Goal: Transaction & Acquisition: Purchase product/service

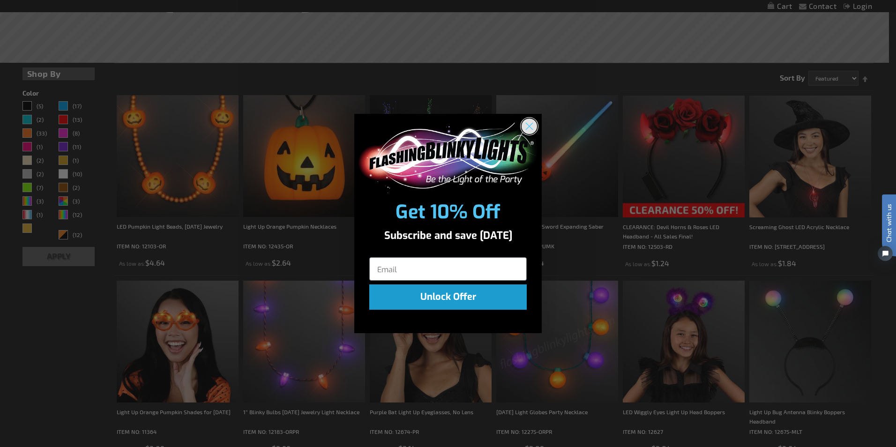
click at [529, 126] on icon "Close dialog" at bounding box center [529, 126] width 7 height 7
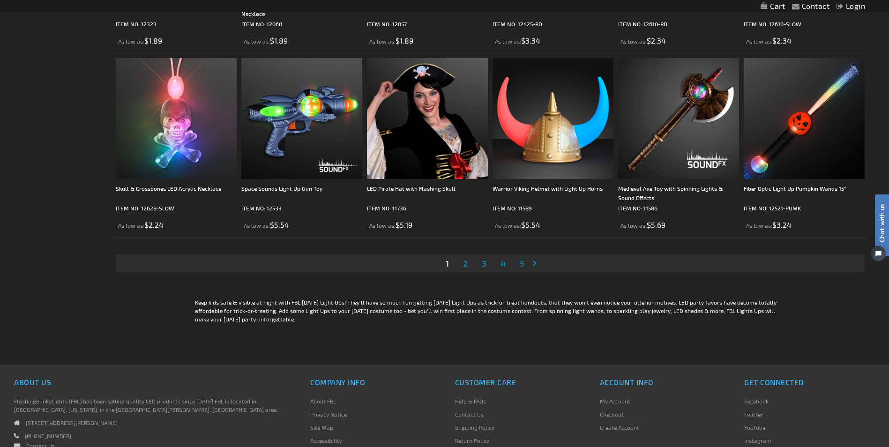
scroll to position [1920, 0]
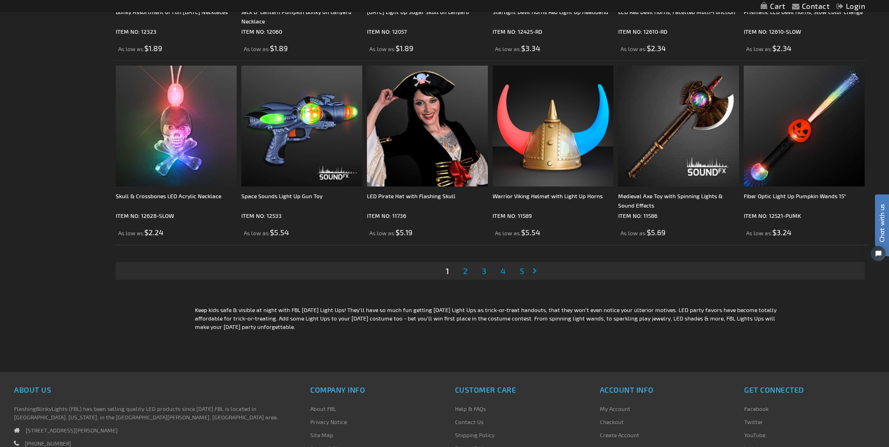
click at [467, 271] on span "2" at bounding box center [465, 271] width 5 height 10
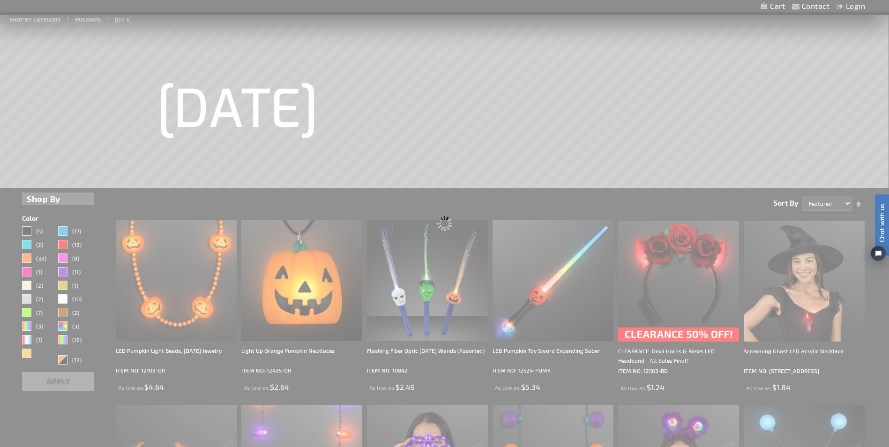
scroll to position [0, 0]
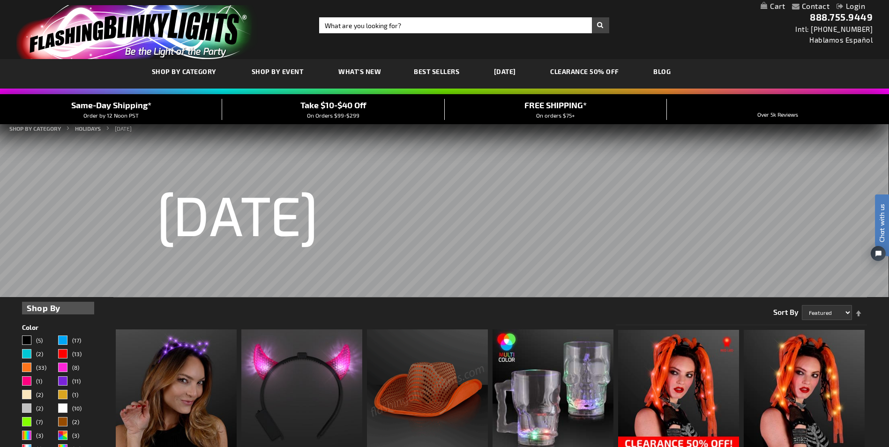
click at [610, 75] on link "CLEARANCE 50% OFF" at bounding box center [584, 71] width 83 height 31
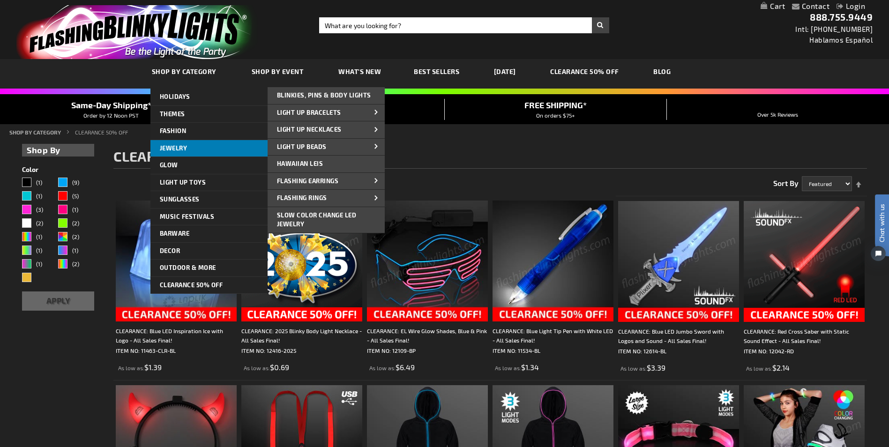
click at [178, 154] on link "Jewelry" at bounding box center [208, 148] width 117 height 17
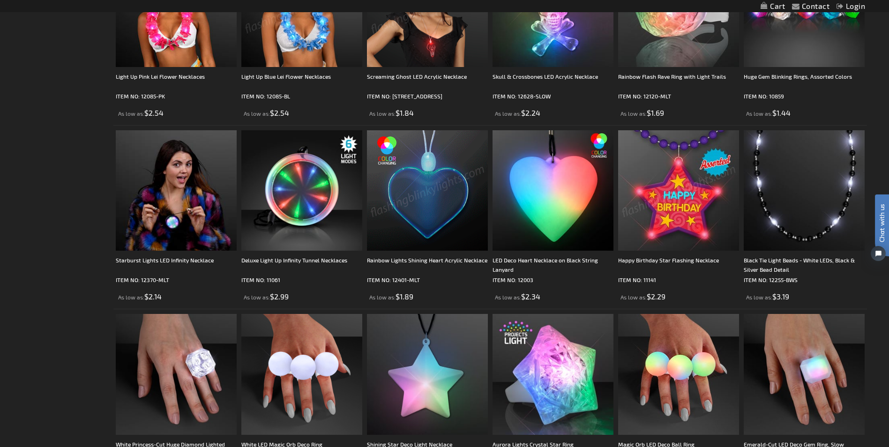
scroll to position [1079, 0]
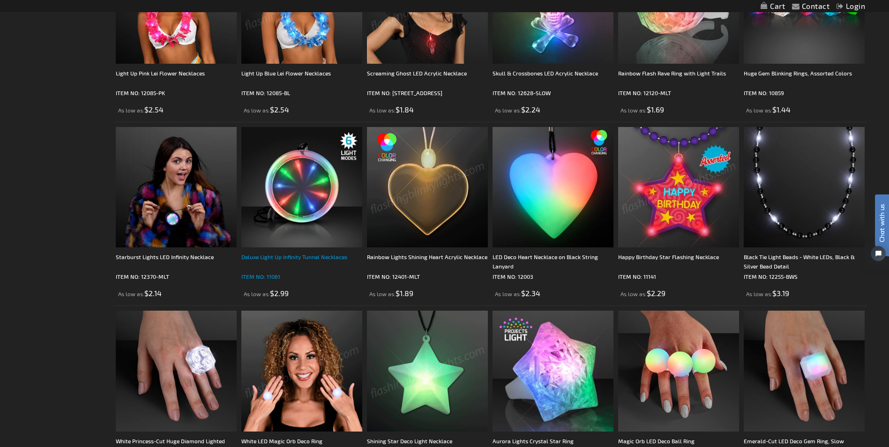
click at [317, 260] on div "Deluxe Light Up Infinity Tunnel Necklaces" at bounding box center [301, 261] width 121 height 19
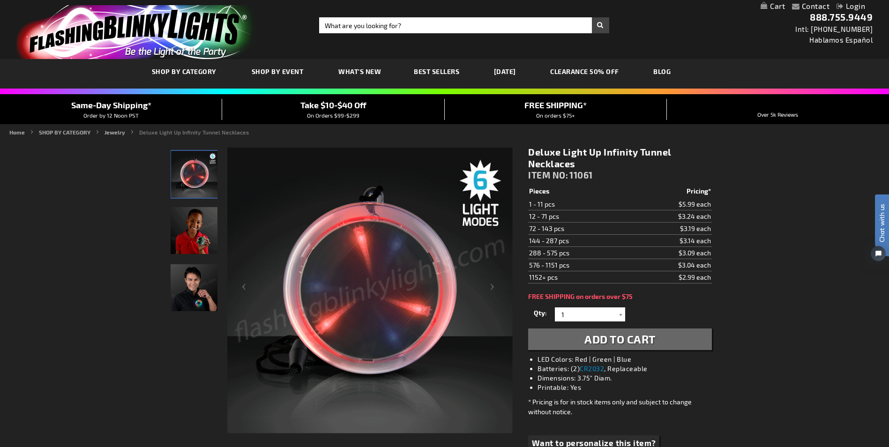
click at [379, 296] on img at bounding box center [369, 290] width 285 height 285
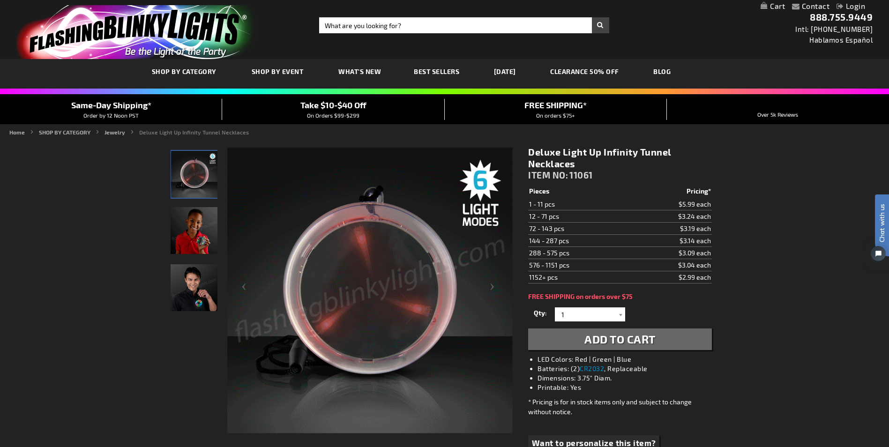
click at [373, 290] on img at bounding box center [369, 290] width 285 height 285
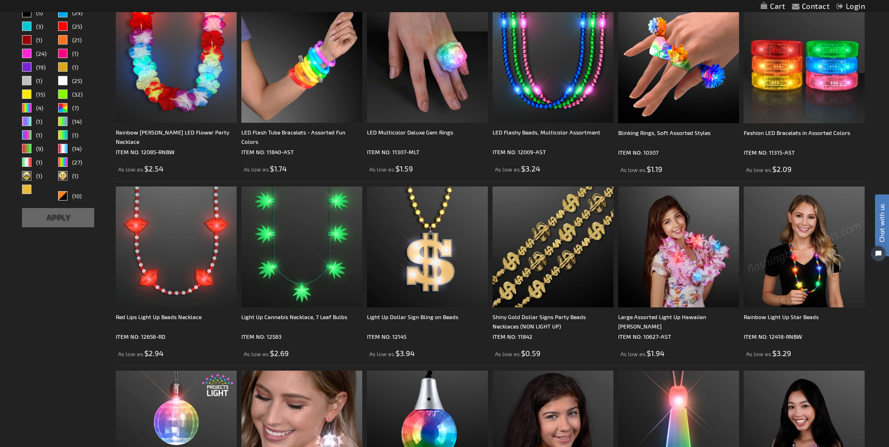
scroll to position [49, 0]
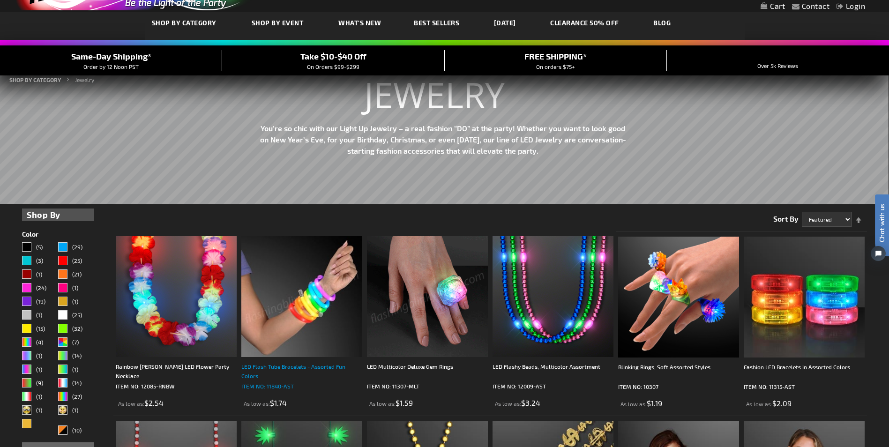
click at [301, 364] on div "LED Flash Tube Bracelets - Assorted Fun Colors" at bounding box center [301, 371] width 121 height 19
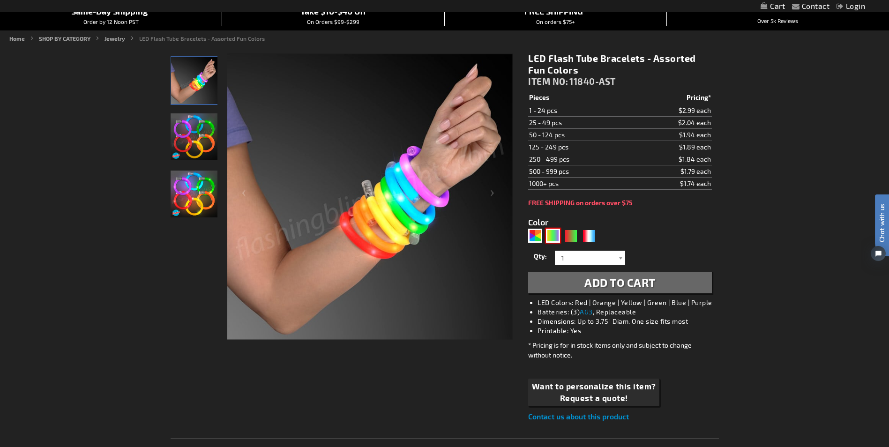
click at [552, 234] on div "PGG" at bounding box center [553, 236] width 14 height 14
type input "5638"
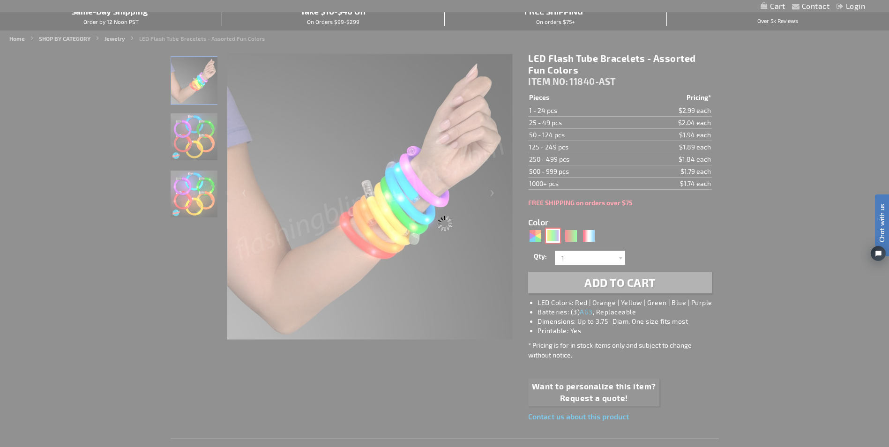
type input "11840-PGG"
type input "Customize - LED Mardi Gras Flash Bracelets, Assorted Purple, Green &amp; Gold -…"
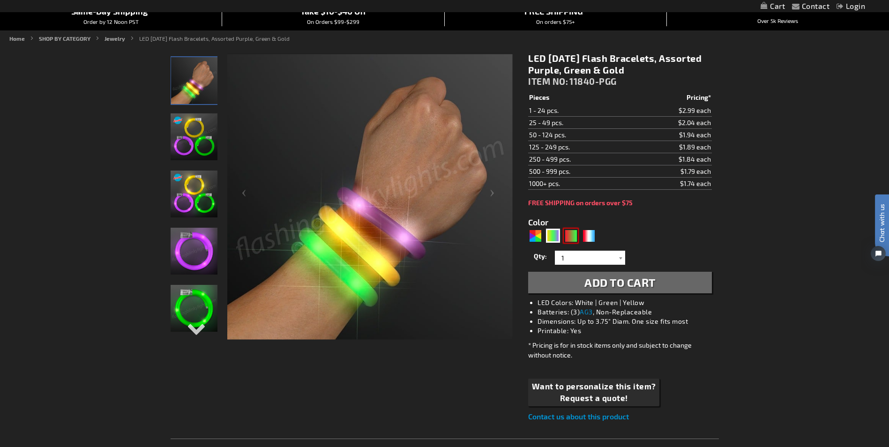
click at [577, 235] on div "RNG" at bounding box center [570, 236] width 14 height 14
type input "5642"
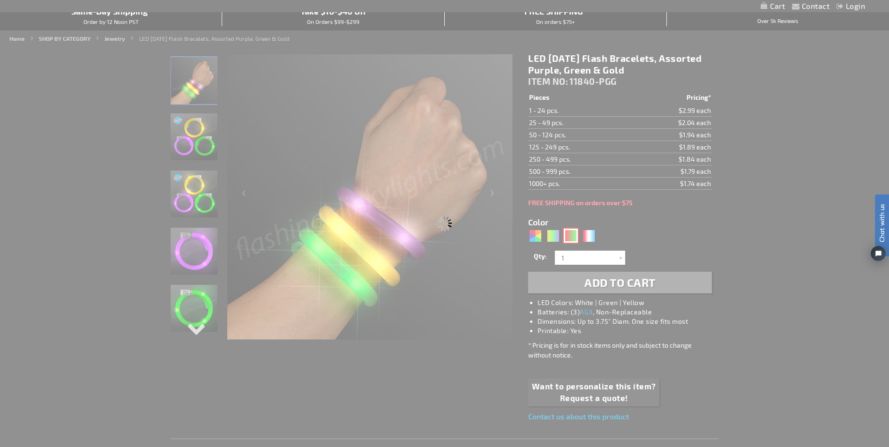
type input "11840-GNR"
type input "Customize - Flash Bracelet Light Up Christmas Assortment - ITEM NO: 11840-GNR"
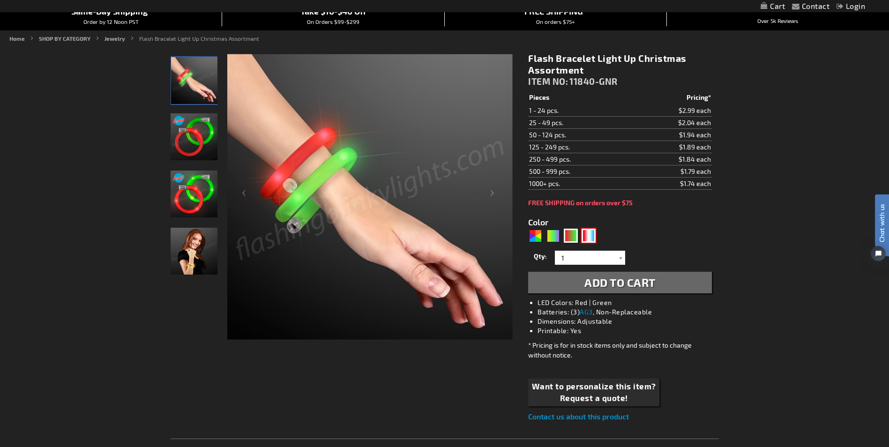
click at [593, 235] on div "RWB" at bounding box center [588, 236] width 14 height 14
type input "5643"
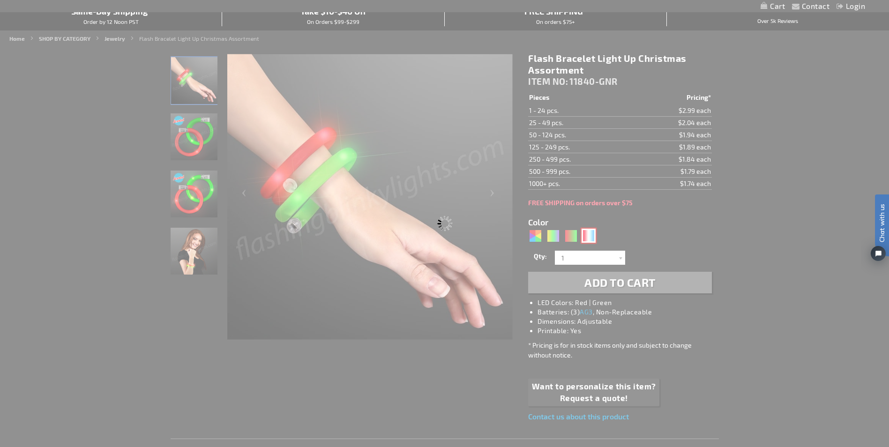
type input "11840-RWB"
type input "Customize - Flashing Tube Bracelets for 4th of July, Assorted Red, White &amp; …"
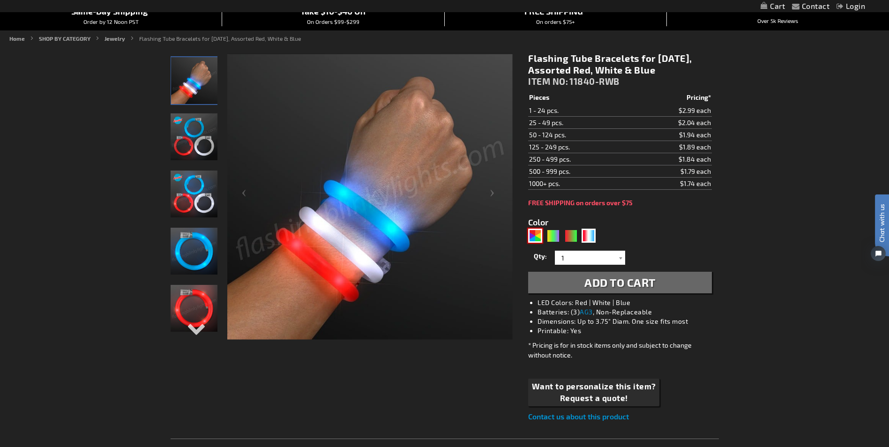
click at [530, 236] on div "AST" at bounding box center [535, 236] width 14 height 14
type input "5630"
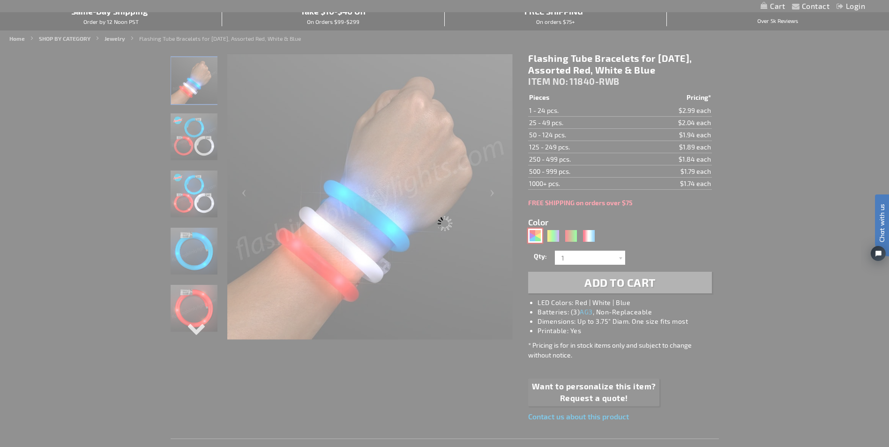
type input "11840-AST"
type input "Customize - LED Flash Tube Bracelets - Assorted Fun Colors - ITEM NO: 11840-AST"
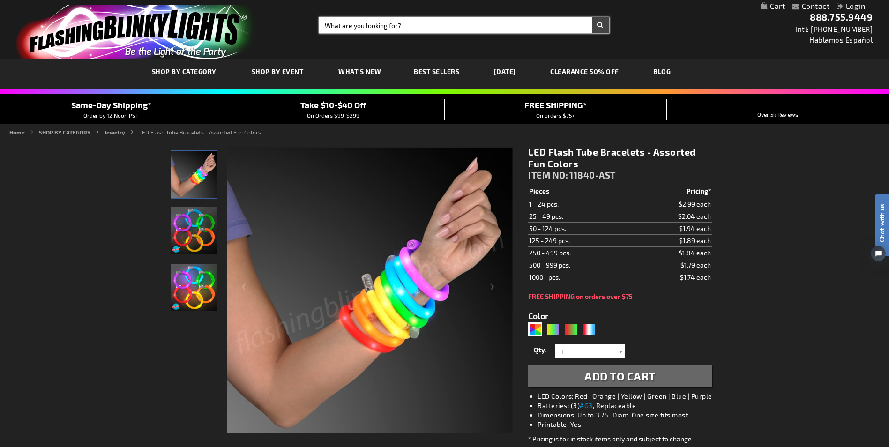
click at [411, 26] on input "Search" at bounding box center [463, 25] width 289 height 16
type input "tube bracelet"
click at [592, 17] on button "Search" at bounding box center [600, 25] width 17 height 16
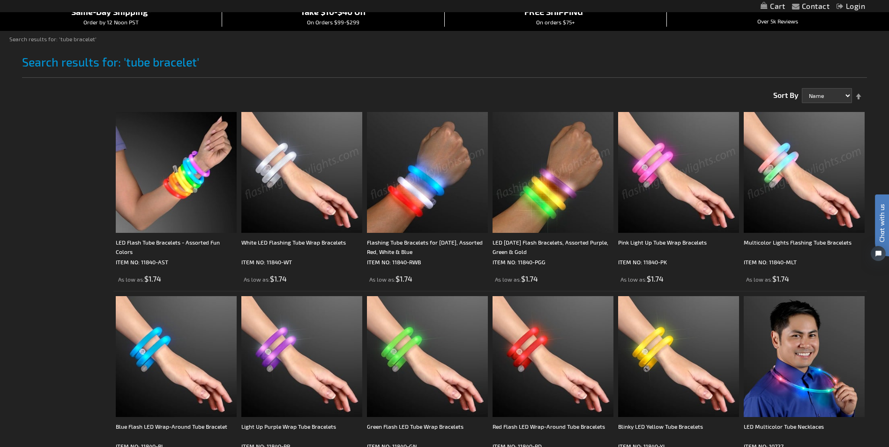
scroll to position [94, 0]
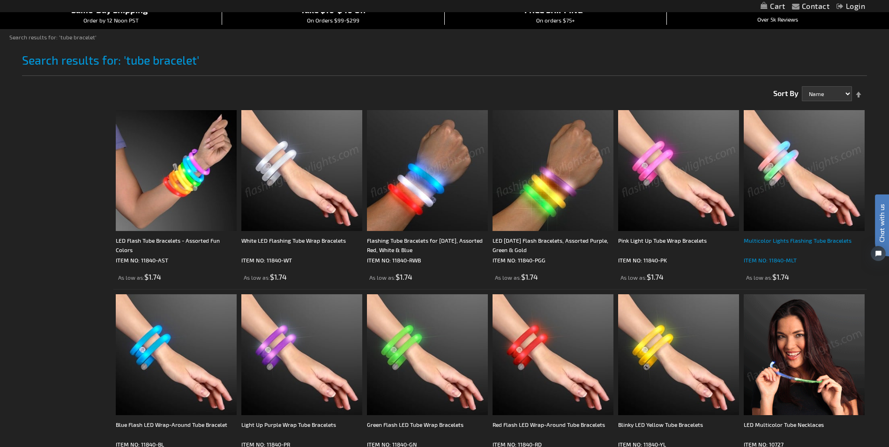
click at [816, 241] on div "Multicolor Lights Flashing Tube Bracelets" at bounding box center [803, 245] width 121 height 19
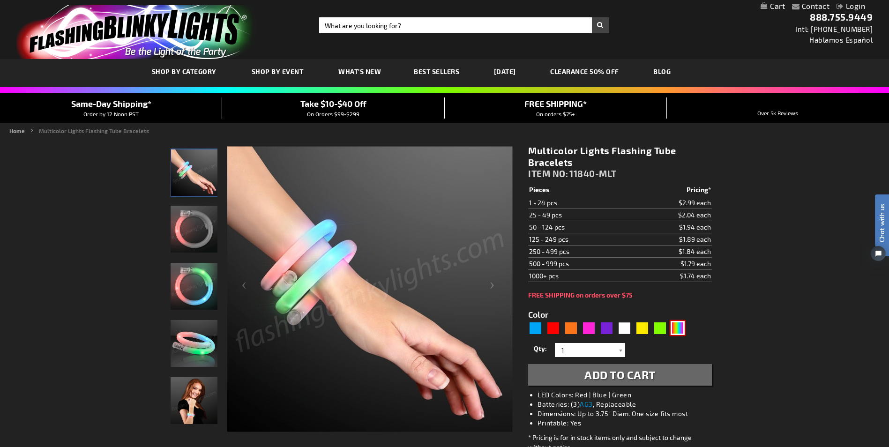
click at [675, 327] on div "Multicolor" at bounding box center [677, 328] width 14 height 14
click at [192, 229] on img at bounding box center [193, 229] width 47 height 47
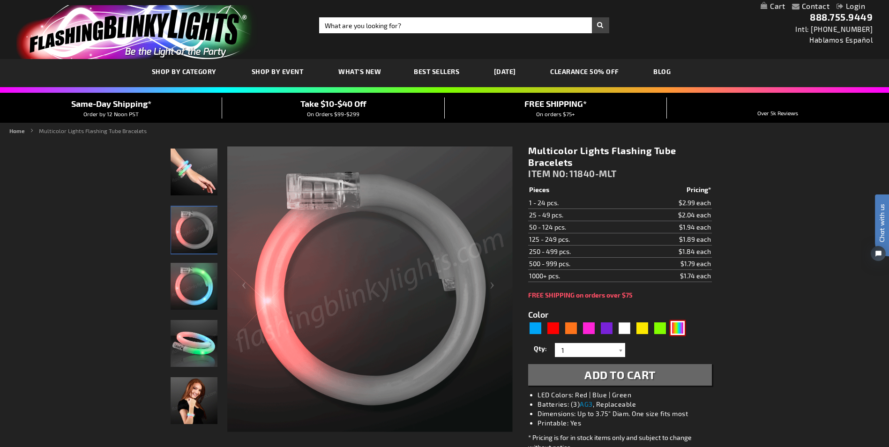
click at [189, 279] on img at bounding box center [193, 286] width 47 height 47
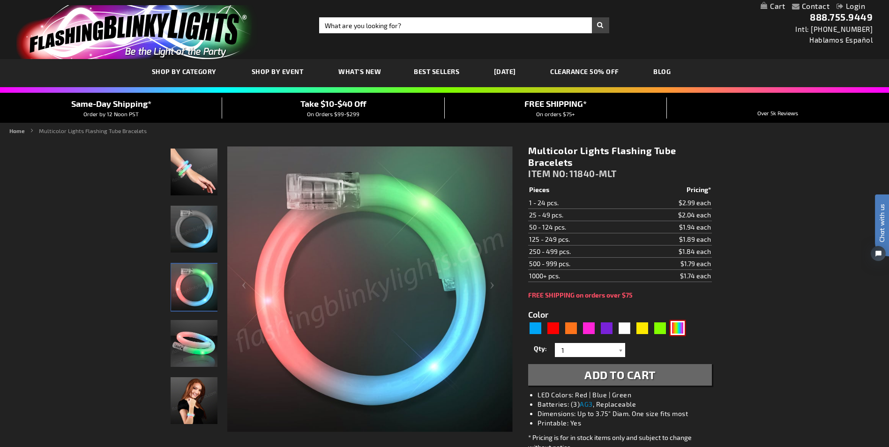
click at [190, 343] on img at bounding box center [193, 343] width 47 height 47
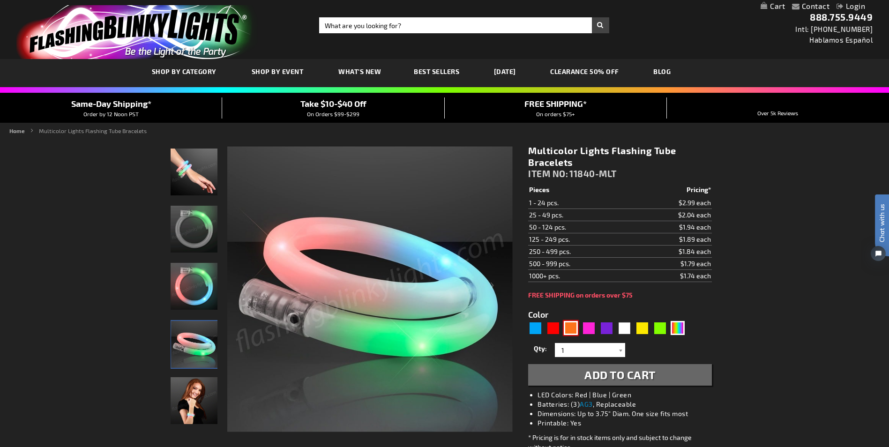
click at [571, 330] on div "Orange" at bounding box center [570, 328] width 14 height 14
type input "5637"
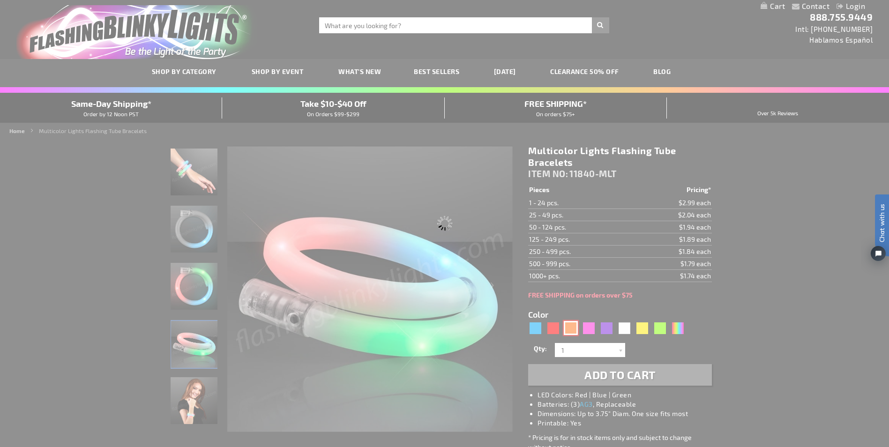
type input "11840-OR"
type input "Customize - Light Up Orange Flash Tube Bracelets - ITEM NO: 11840-OR"
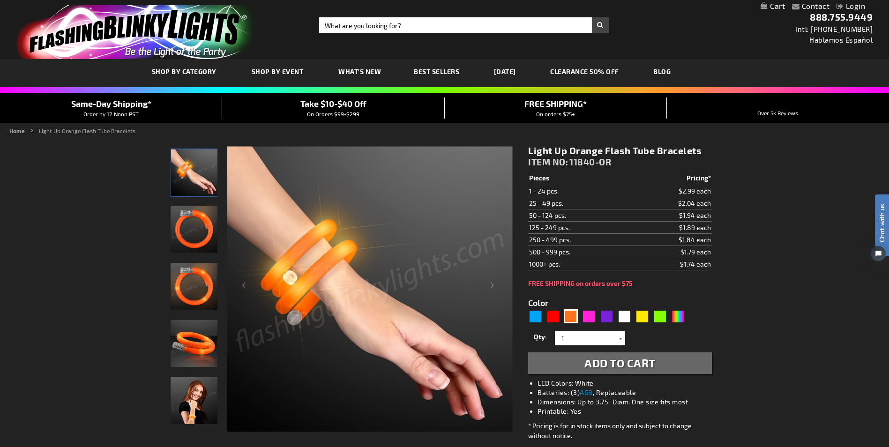
click at [621, 341] on div at bounding box center [619, 338] width 9 height 14
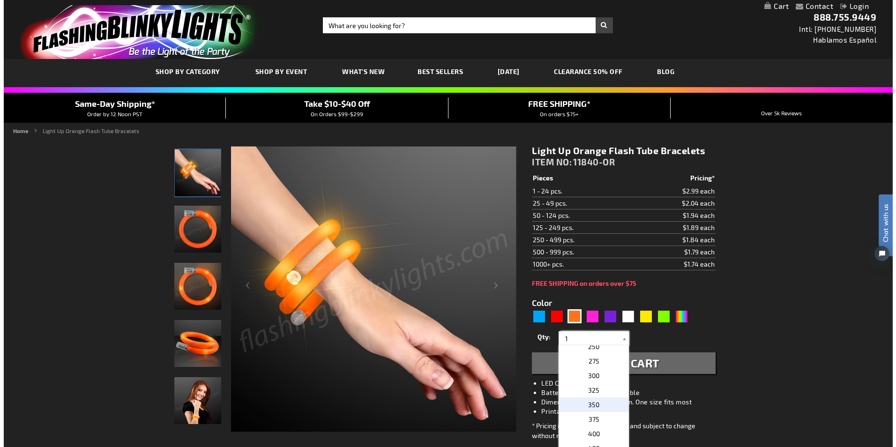
scroll to position [468, 0]
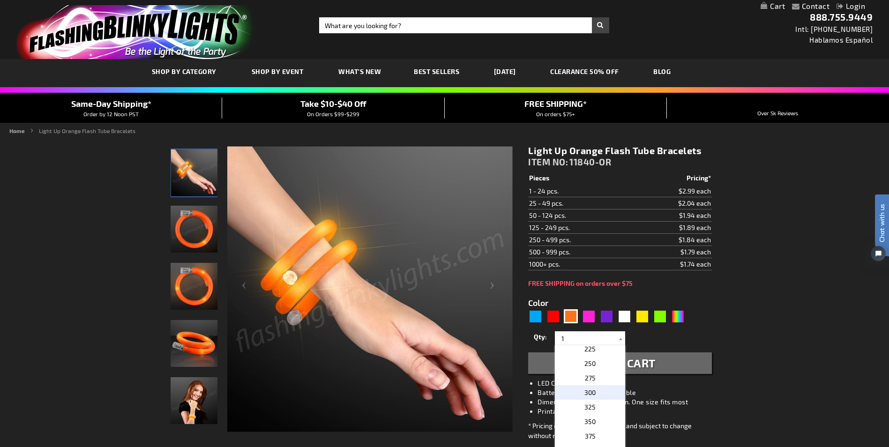
click at [598, 394] on p "300" at bounding box center [590, 392] width 70 height 15
type input "300"
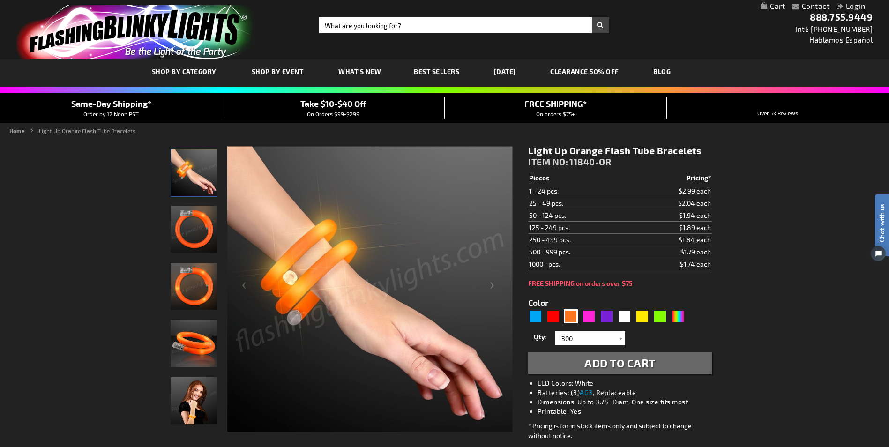
click at [621, 365] on span "Add to Cart" at bounding box center [619, 363] width 71 height 14
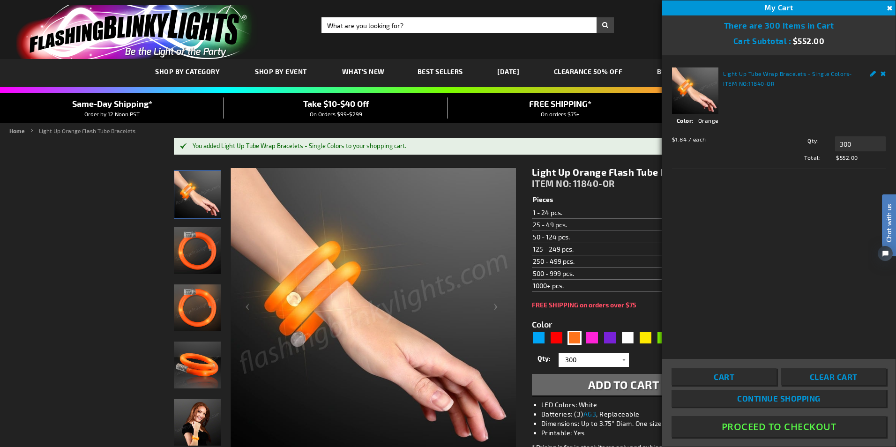
click at [788, 398] on span "Continue Shopping" at bounding box center [778, 397] width 83 height 9
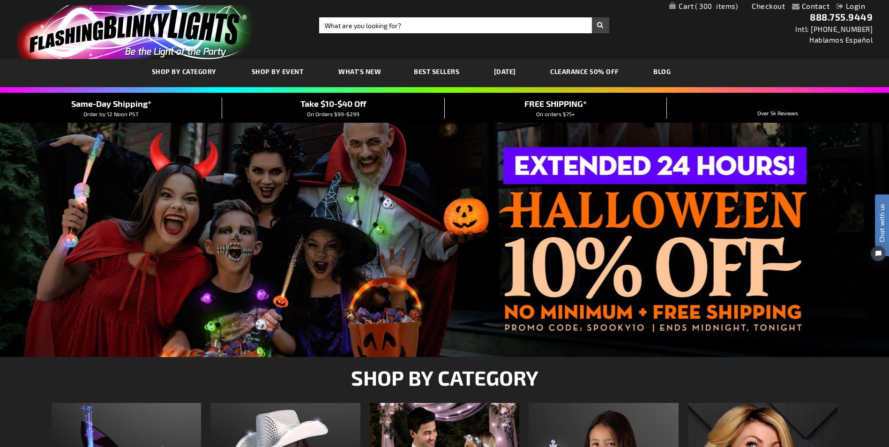
click at [509, 71] on link "[DATE]" at bounding box center [505, 71] width 36 height 31
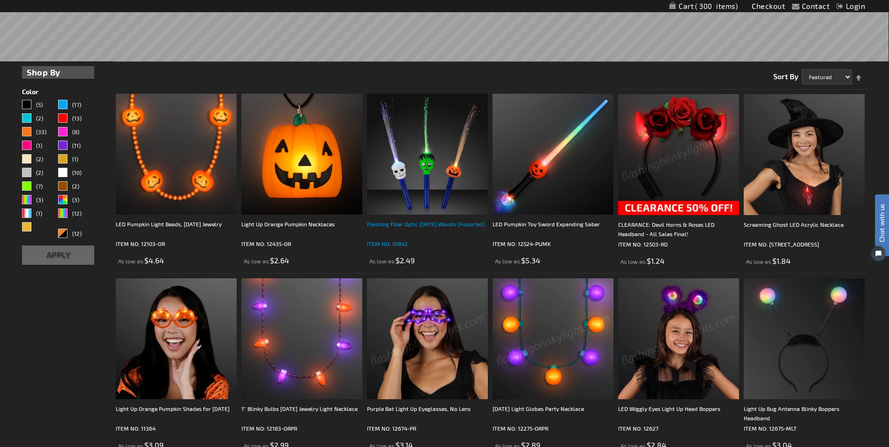
click at [416, 223] on div "Flashing Fiber Optic [DATE] Wands (Assorted)" at bounding box center [427, 228] width 121 height 19
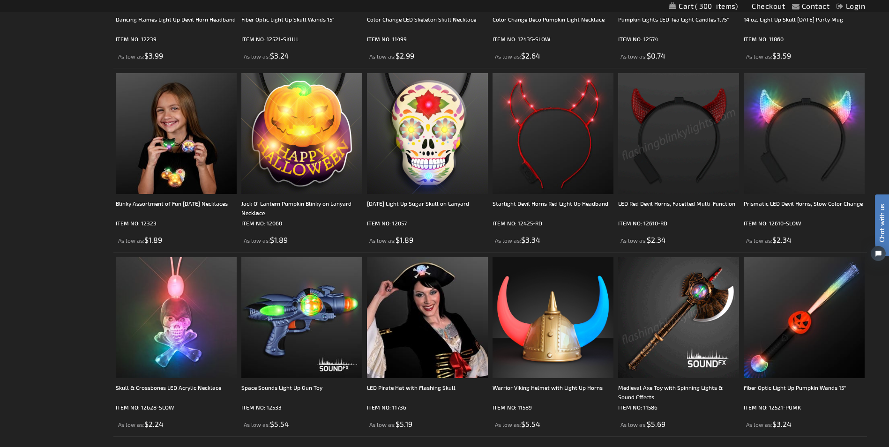
scroll to position [1963, 0]
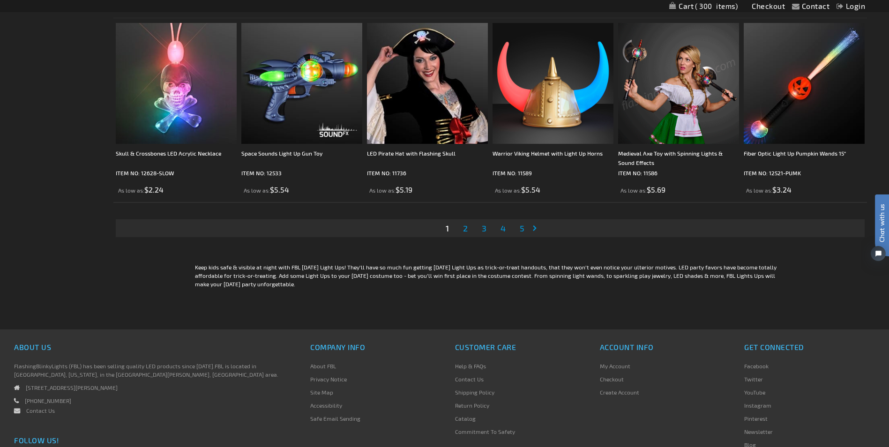
click at [519, 229] on link "Page 5" at bounding box center [522, 228] width 8 height 14
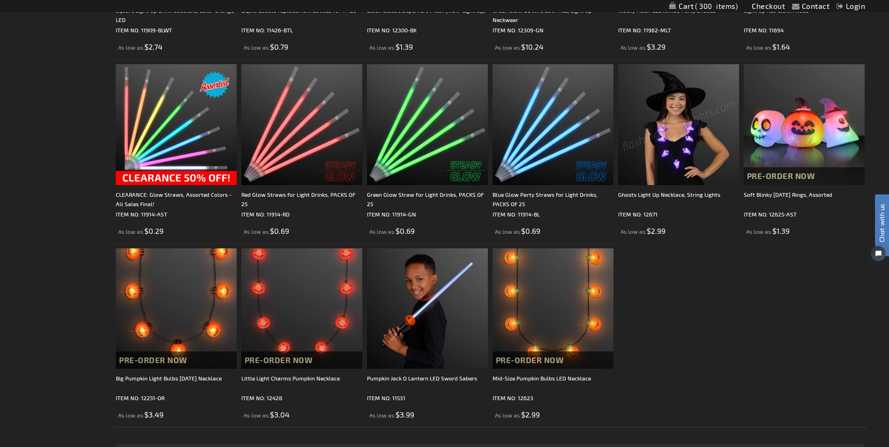
scroll to position [1077, 0]
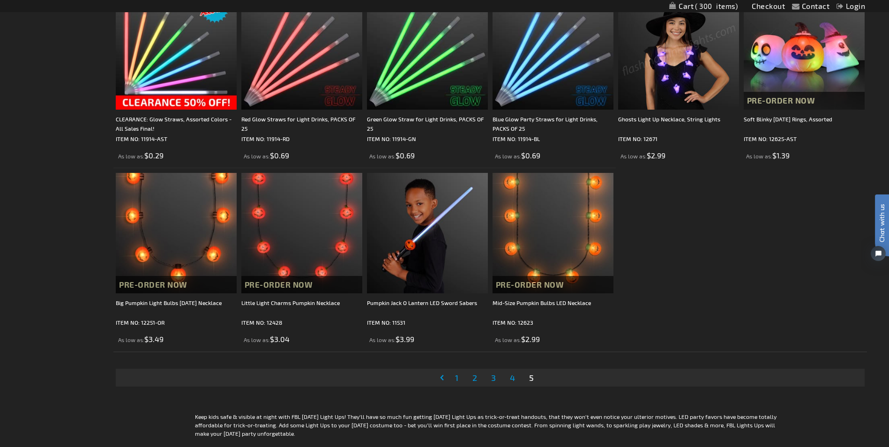
click at [512, 378] on span "4" at bounding box center [512, 377] width 5 height 10
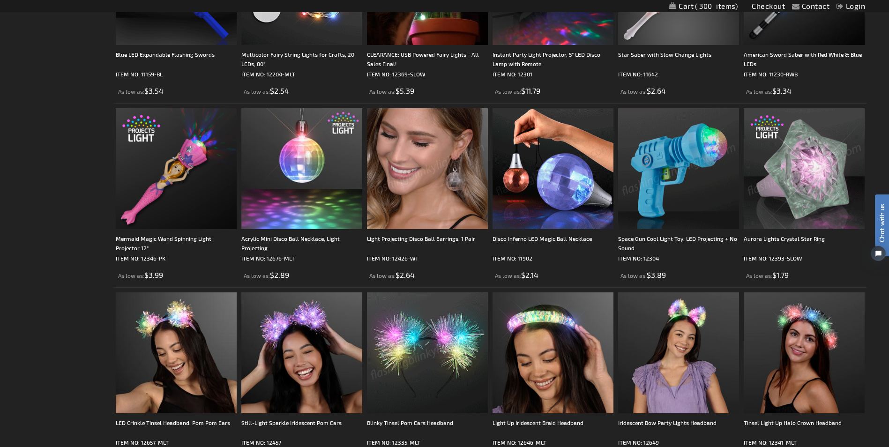
scroll to position [609, 0]
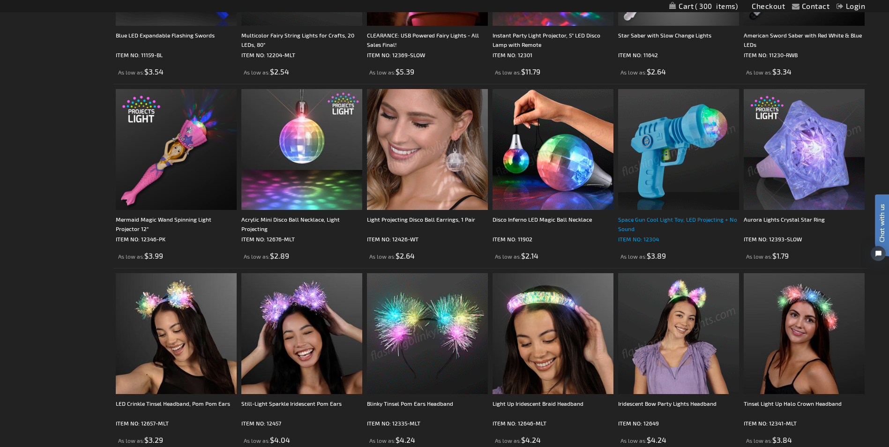
click at [691, 217] on div "Space Gun Cool Light Toy, LED Projecting + No Sound" at bounding box center [678, 224] width 121 height 19
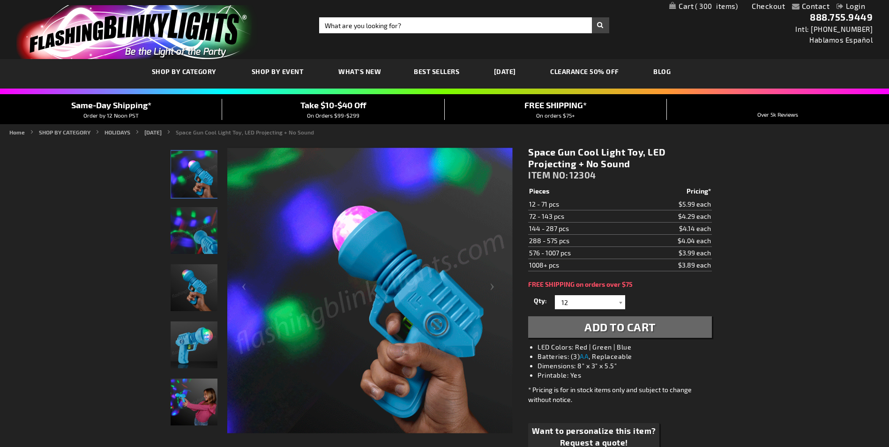
click at [341, 271] on img at bounding box center [369, 290] width 285 height 285
click at [199, 233] on img "LED Projecting Light Up Toy Gun" at bounding box center [193, 230] width 47 height 47
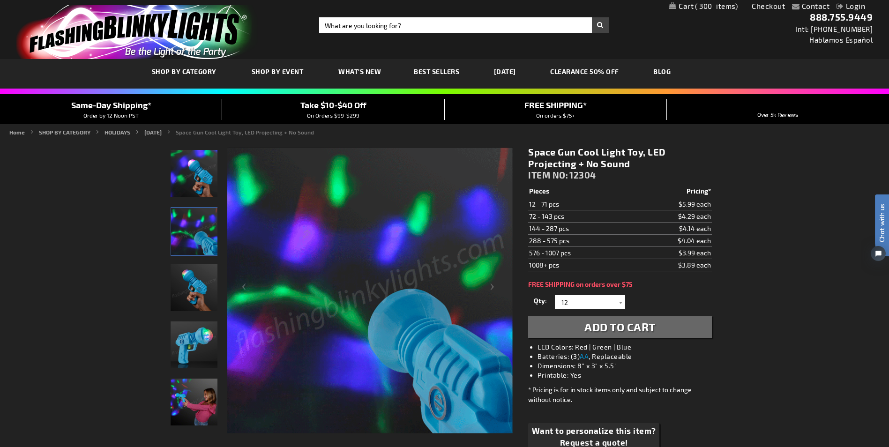
click at [187, 291] on img "LED Projecting Light Up Toy Gun" at bounding box center [193, 287] width 47 height 47
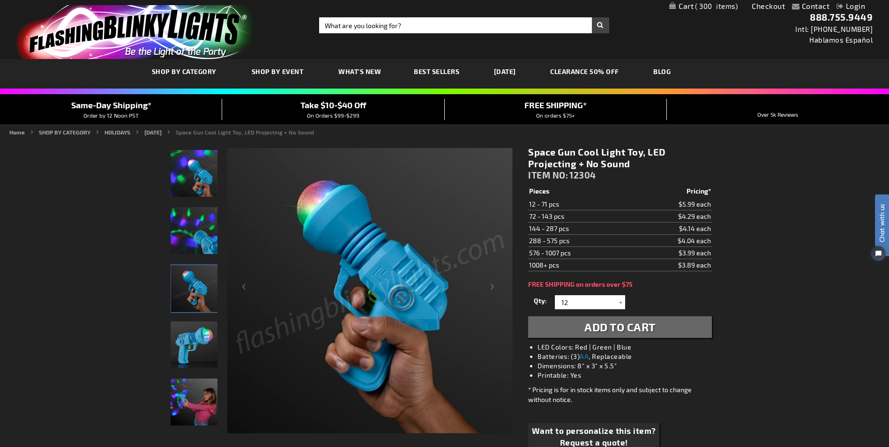
click at [193, 339] on img "LED Projecting Light Up Toy Gun" at bounding box center [193, 344] width 47 height 47
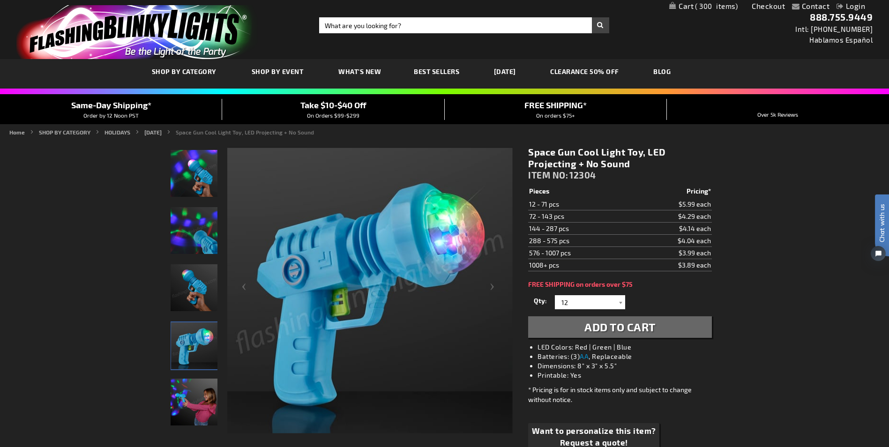
click at [191, 387] on img "LED Projecting Light Up Toy Gun" at bounding box center [193, 401] width 47 height 47
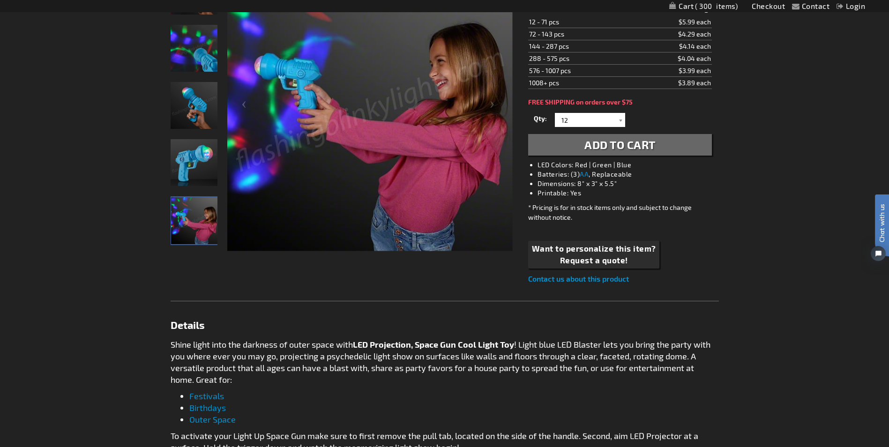
scroll to position [281, 0]
